Goal: Transaction & Acquisition: Purchase product/service

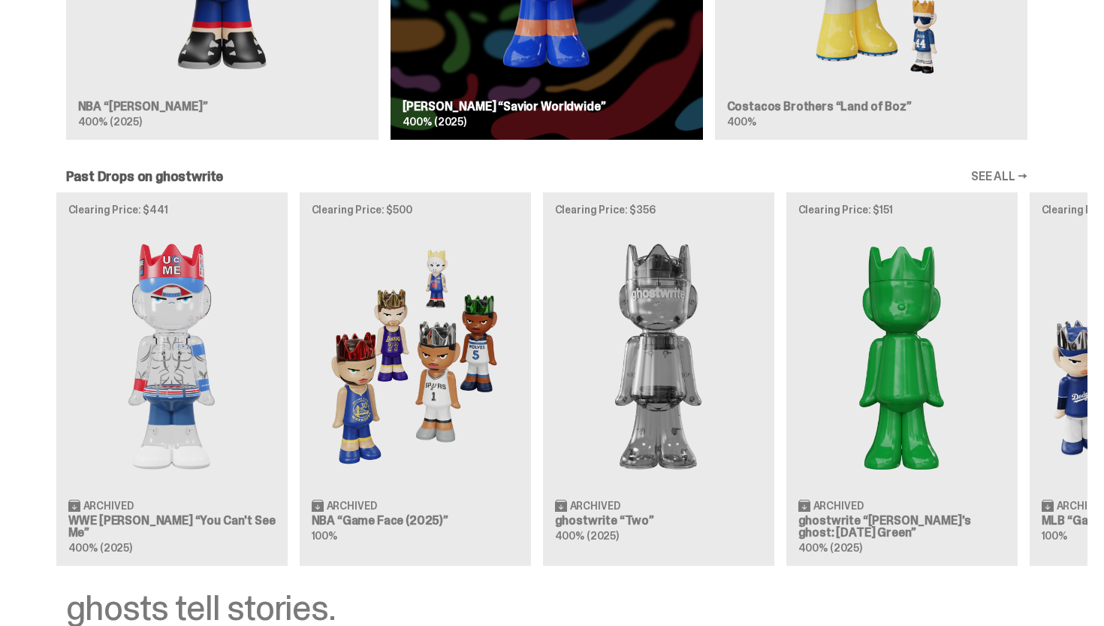
scroll to position [1199, 0]
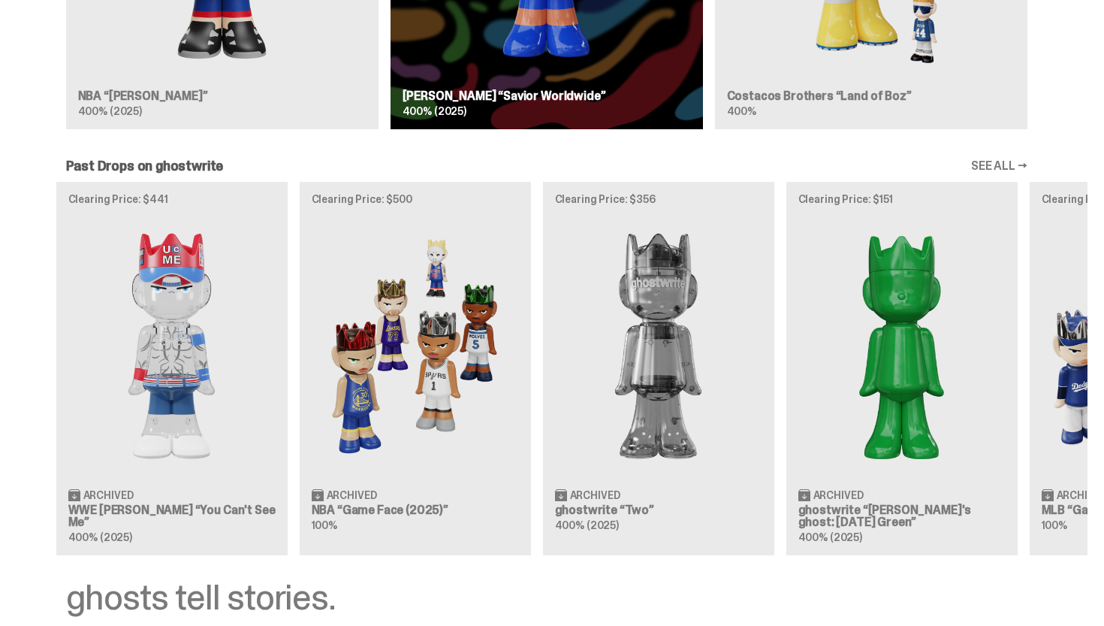
click at [447, 376] on img at bounding box center [415, 345] width 207 height 259
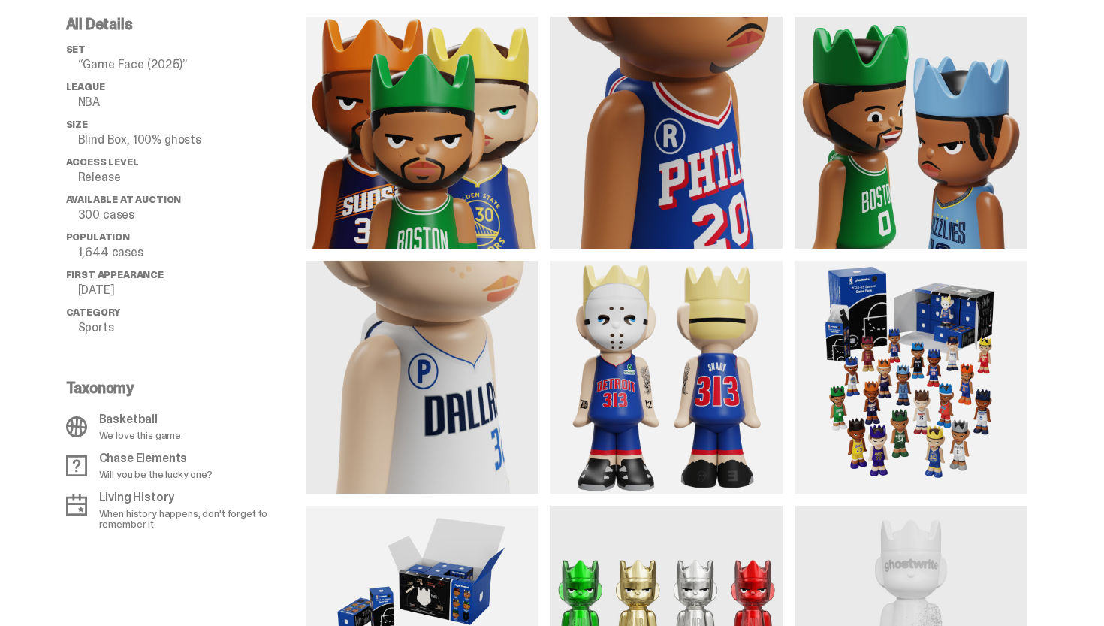
scroll to position [1307, 0]
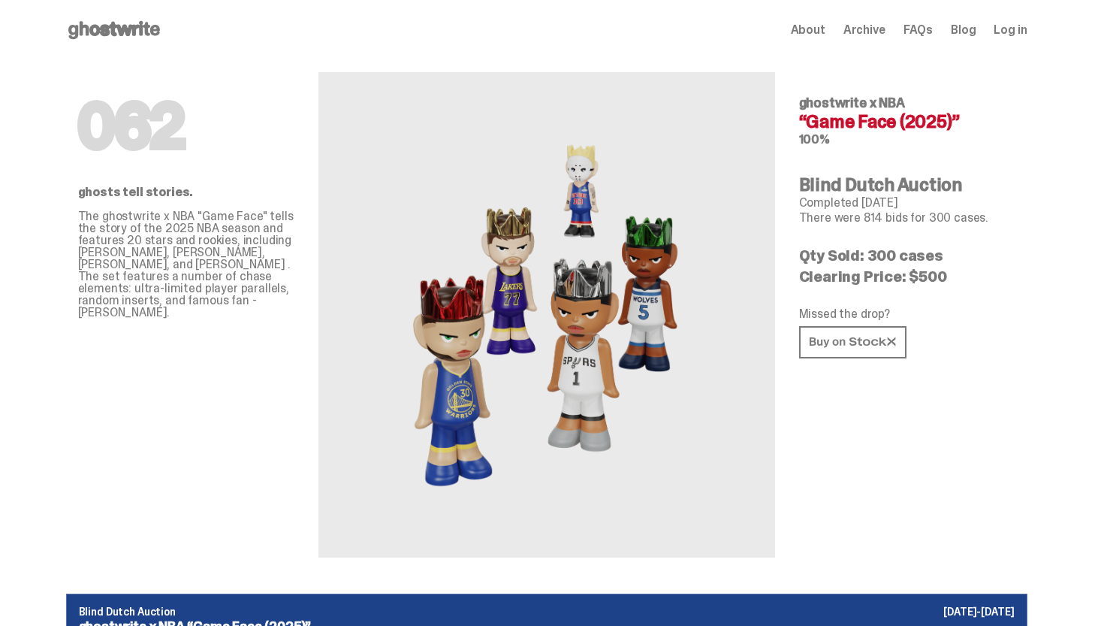
scroll to position [1307, 0]
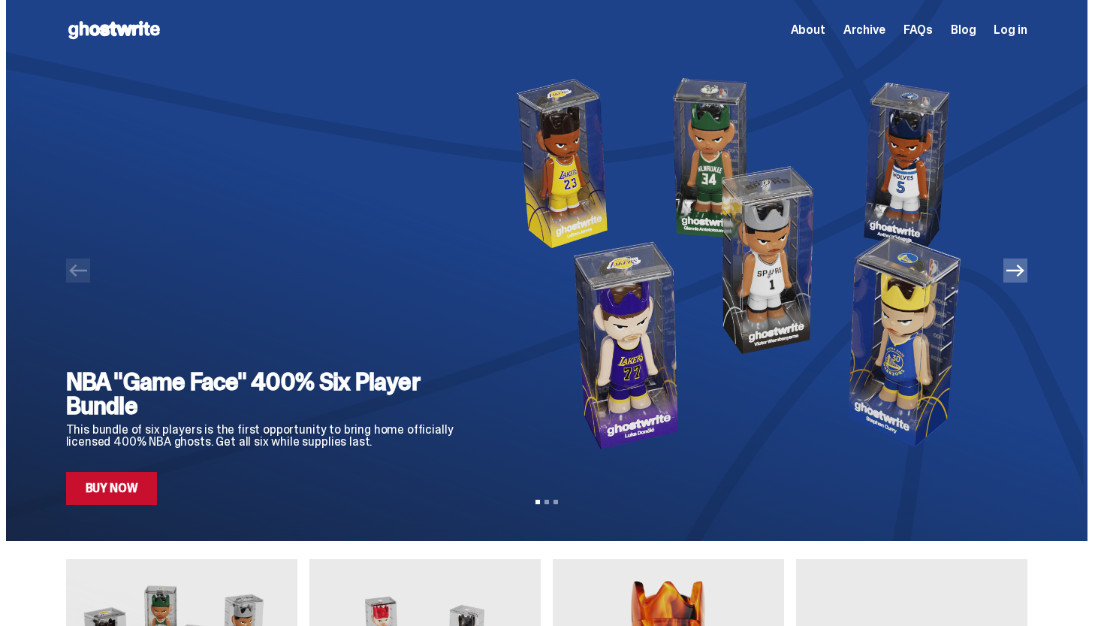
click at [1027, 279] on button "Next" at bounding box center [1015, 270] width 24 height 24
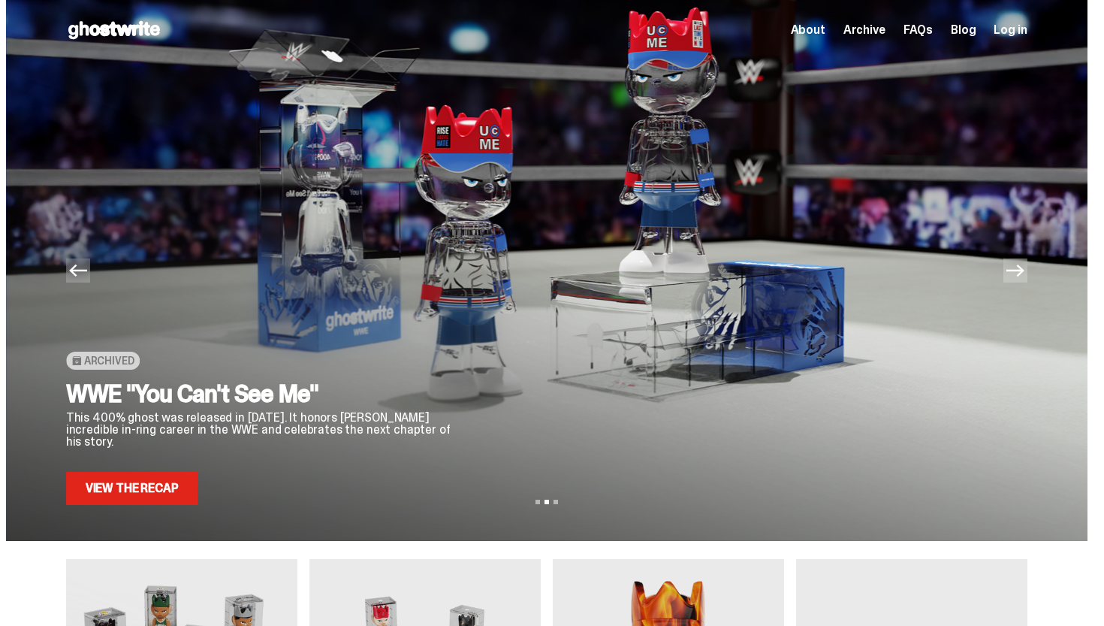
click at [1027, 273] on button "Next" at bounding box center [1015, 270] width 24 height 24
